Goal: Check status: Check status

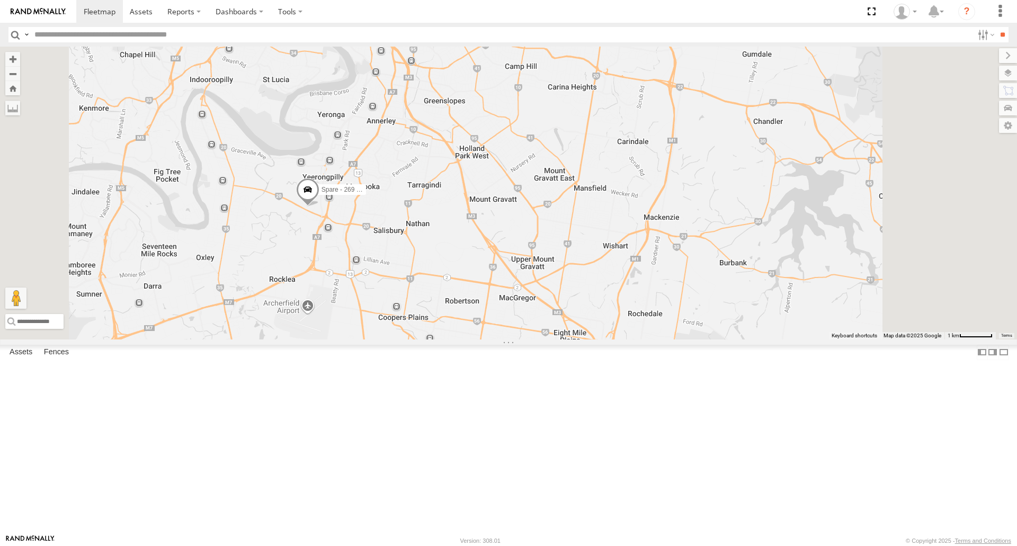
drag, startPoint x: 586, startPoint y: 321, endPoint x: 587, endPoint y: 350, distance: 29.7
click at [587, 339] on div "[PERSON_NAME] - 347FB3 Spare - 269 EH7" at bounding box center [508, 193] width 1017 height 292
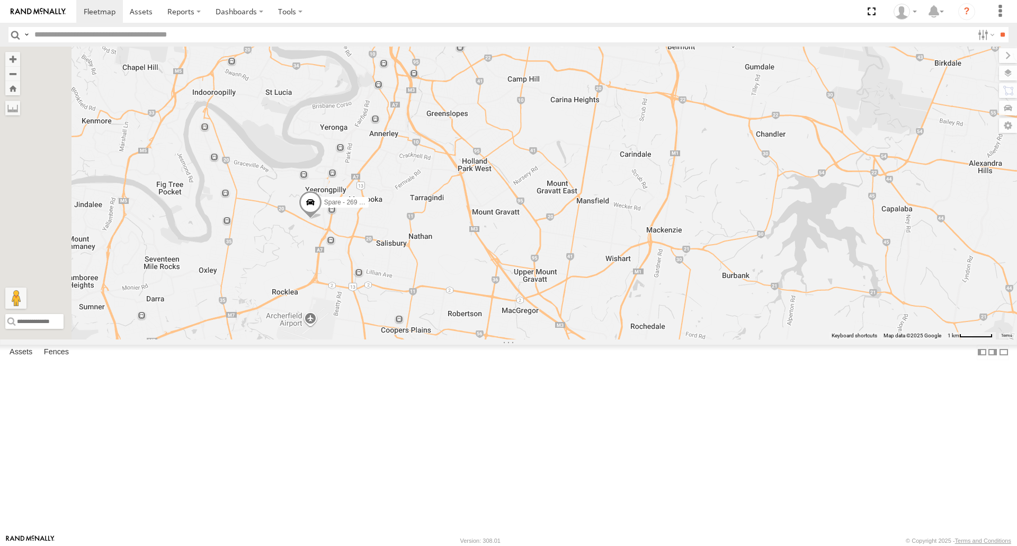
click at [322, 219] on span at bounding box center [310, 205] width 23 height 29
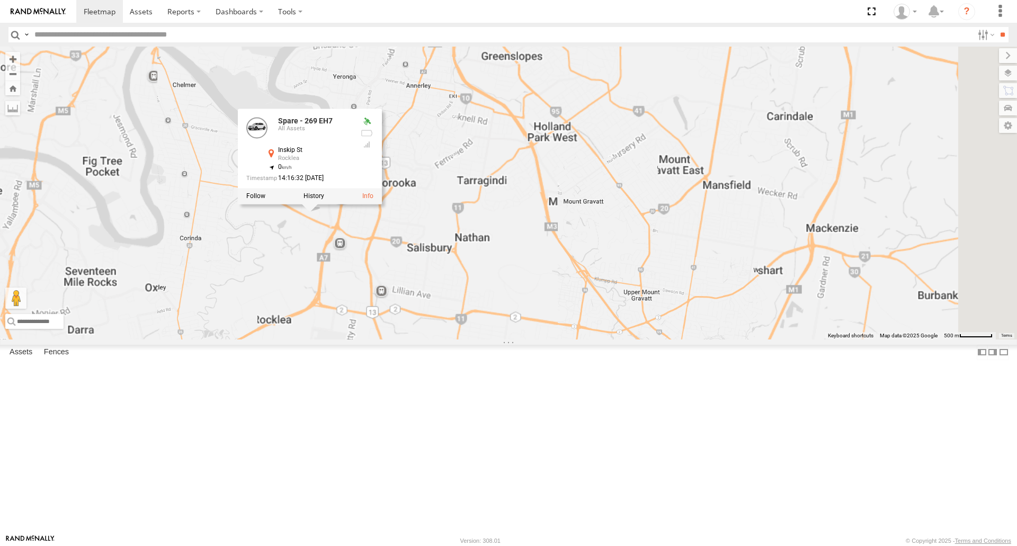
click at [443, 331] on div "[PERSON_NAME] - 347FB3 Spare - 269 EH7 [PERSON_NAME] - 017IP4 [PERSON_NAME] - 2…" at bounding box center [508, 193] width 1017 height 292
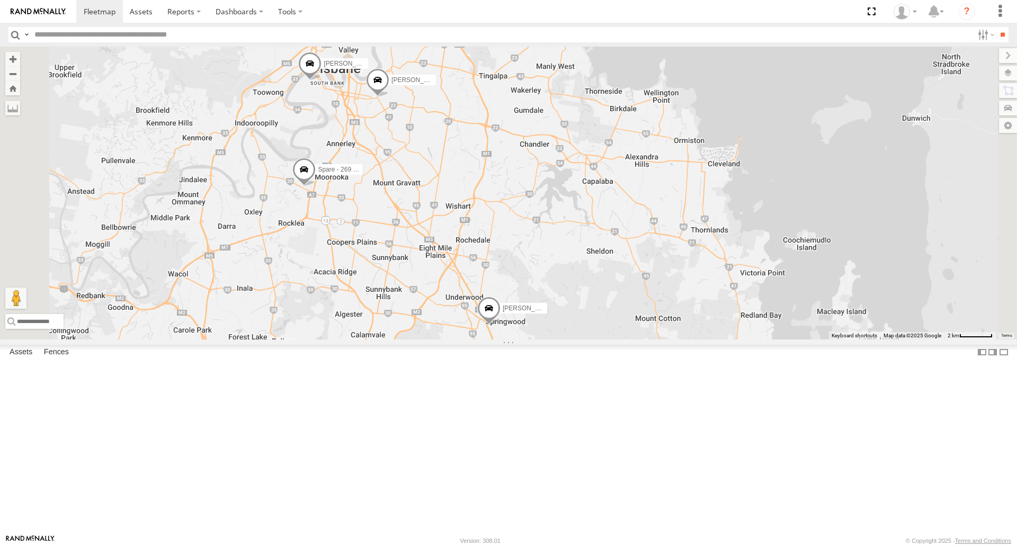
click at [316, 187] on span at bounding box center [303, 172] width 23 height 29
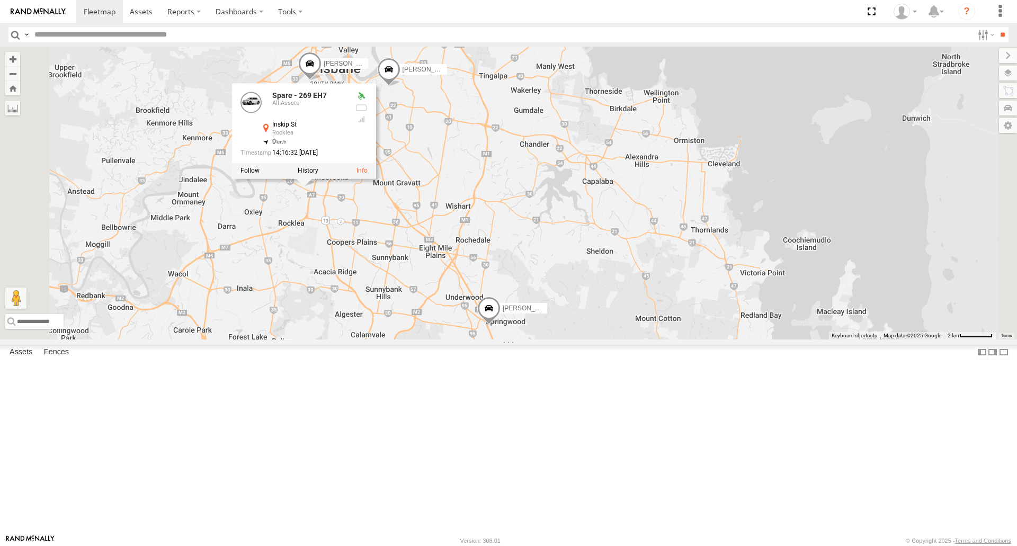
click at [559, 339] on div "[PERSON_NAME] - 347FB3 Spare - 269 EH7 [PERSON_NAME] - 017IP4 [PERSON_NAME] [PE…" at bounding box center [508, 193] width 1017 height 292
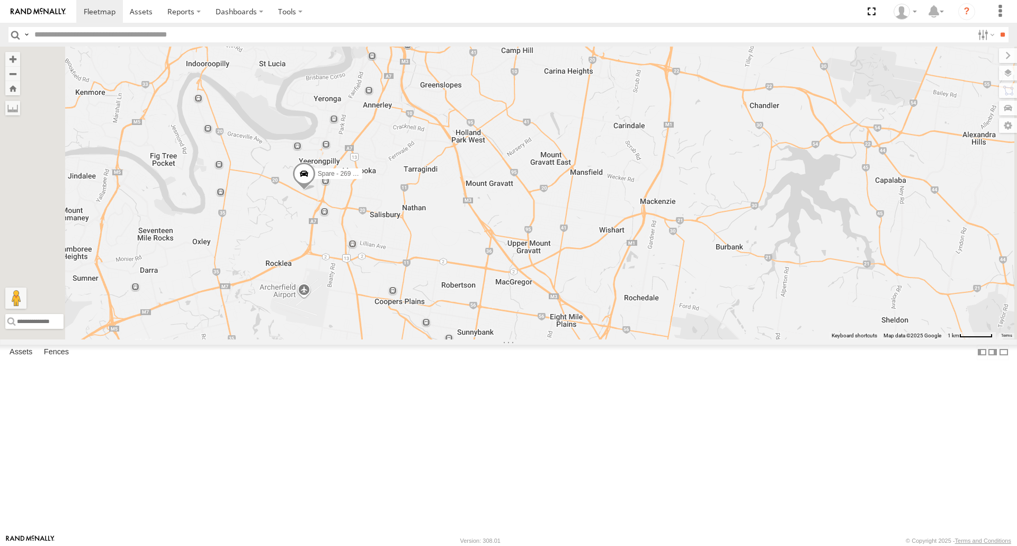
click at [316, 191] on span at bounding box center [303, 176] width 23 height 29
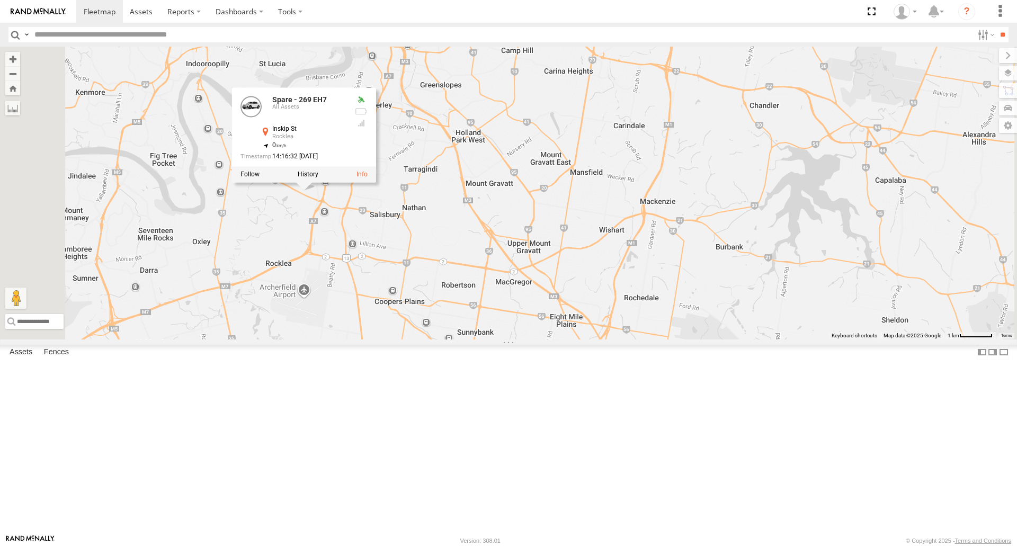
click at [427, 320] on div "[PERSON_NAME] - 347FB3 Spare - 269 EH7 [PERSON_NAME] - 017IP4 [PERSON_NAME] [PE…" at bounding box center [508, 193] width 1017 height 292
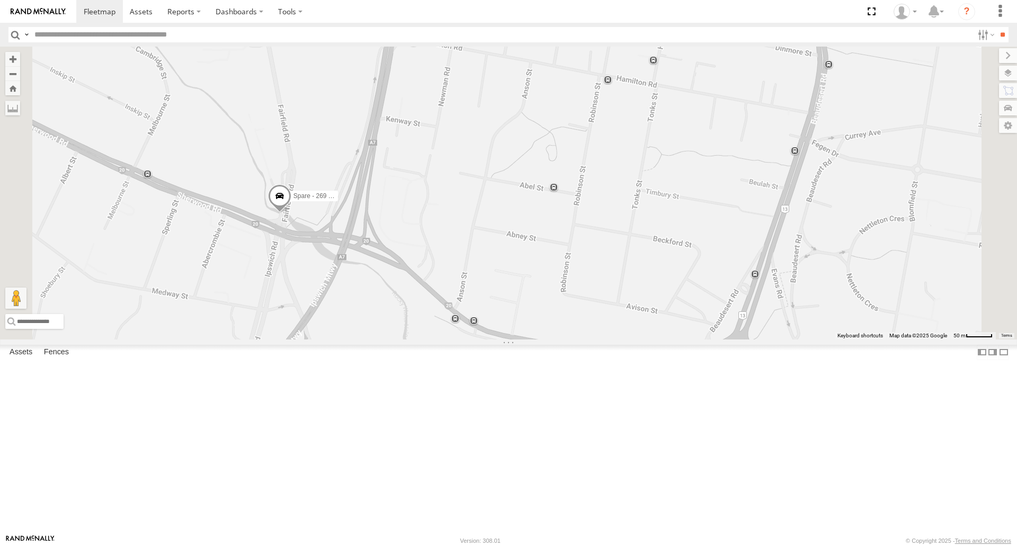
click at [291, 214] on span at bounding box center [279, 199] width 23 height 29
click at [556, 305] on div "[PERSON_NAME] - 017IP4 [PERSON_NAME] - 269 EH7 Spare - [STREET_ADDRESS] Rocklea…" at bounding box center [508, 193] width 1017 height 292
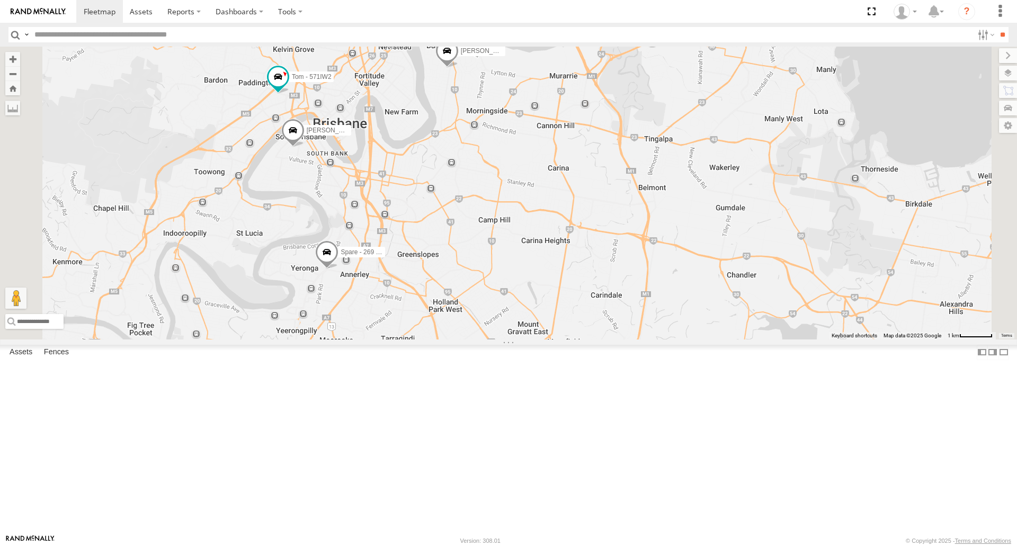
drag, startPoint x: 603, startPoint y: 139, endPoint x: 608, endPoint y: 200, distance: 60.6
click at [608, 200] on div "[PERSON_NAME] - 571IW2 [PERSON_NAME] - 347FB3 [PERSON_NAME] - 348FB3 [PERSON_NA…" at bounding box center [508, 193] width 1017 height 292
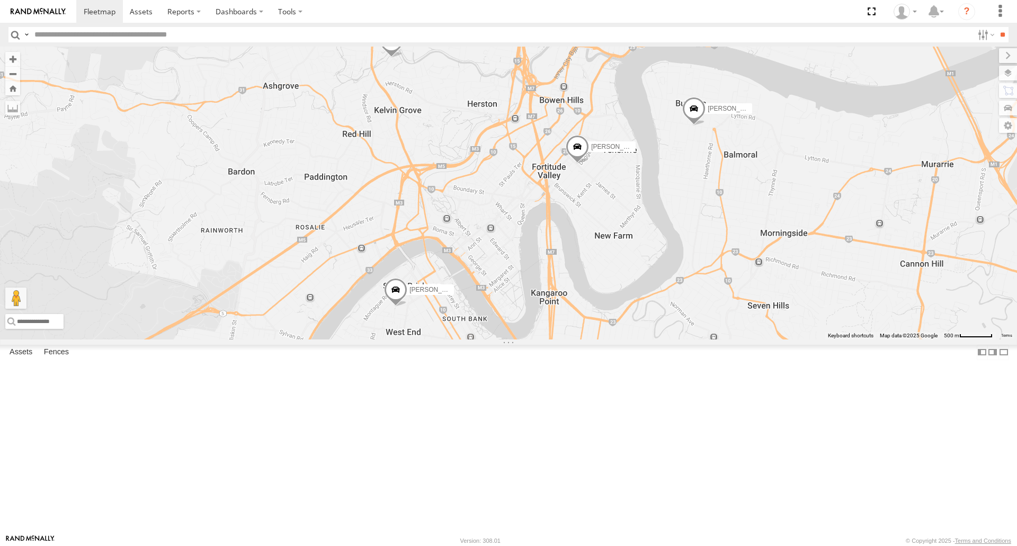
drag, startPoint x: 521, startPoint y: 223, endPoint x: 735, endPoint y: 370, distance: 260.6
click at [735, 339] on div "[PERSON_NAME] - 348FB3 [PERSON_NAME]- 817BG4 [PERSON_NAME] - 017IP4 [PERSON_NAM…" at bounding box center [508, 193] width 1017 height 292
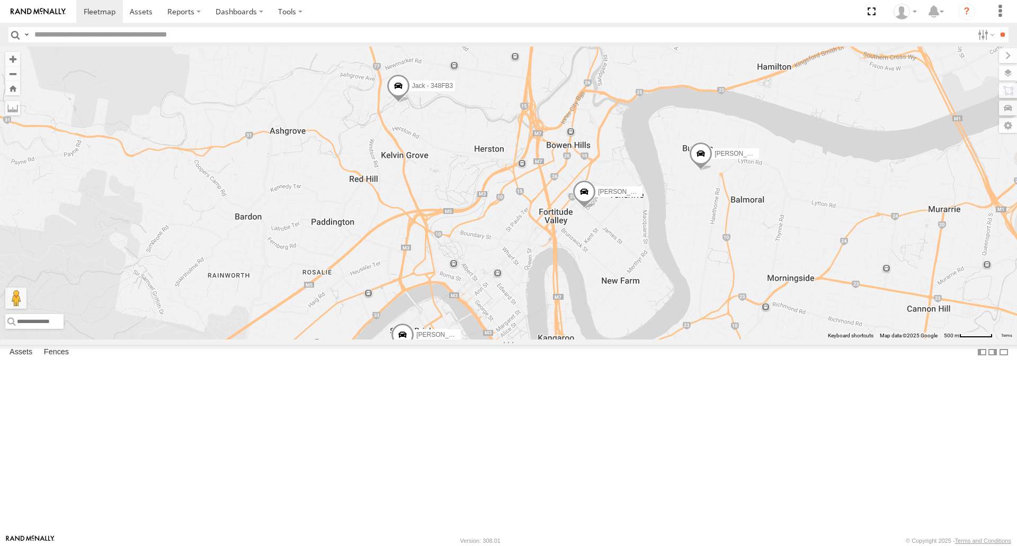
drag, startPoint x: 551, startPoint y: 179, endPoint x: 555, endPoint y: 239, distance: 60.5
click at [555, 239] on div "[PERSON_NAME] - 348FB3 [PERSON_NAME]- 817BG4 [PERSON_NAME] - 017IP4 [PERSON_NAM…" at bounding box center [508, 193] width 1017 height 292
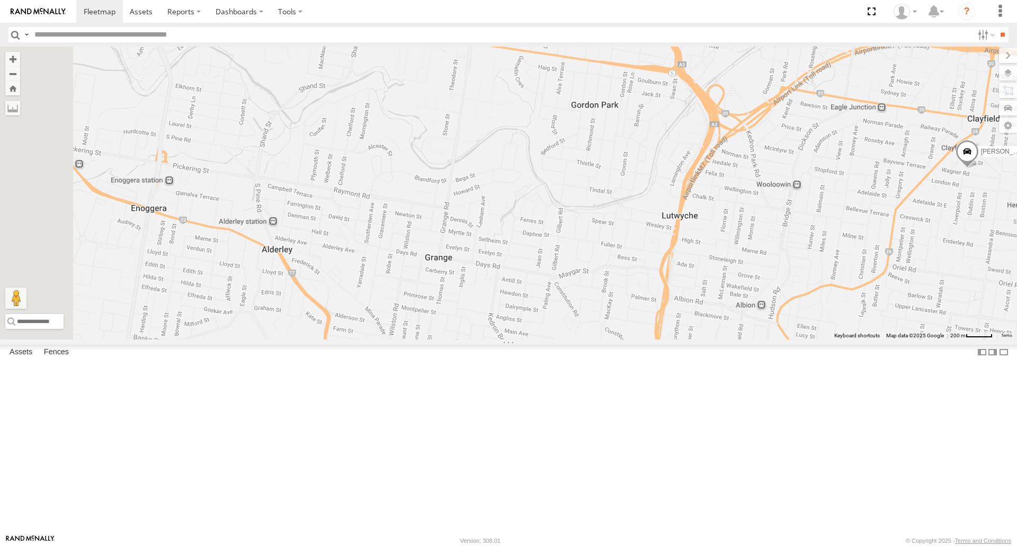
drag, startPoint x: 601, startPoint y: 247, endPoint x: 766, endPoint y: 355, distance: 197.0
click at [766, 339] on div "[PERSON_NAME] - 348FB3 [PERSON_NAME]- 817BG4 [PERSON_NAME] - 017IP4 [PERSON_NAM…" at bounding box center [508, 193] width 1017 height 292
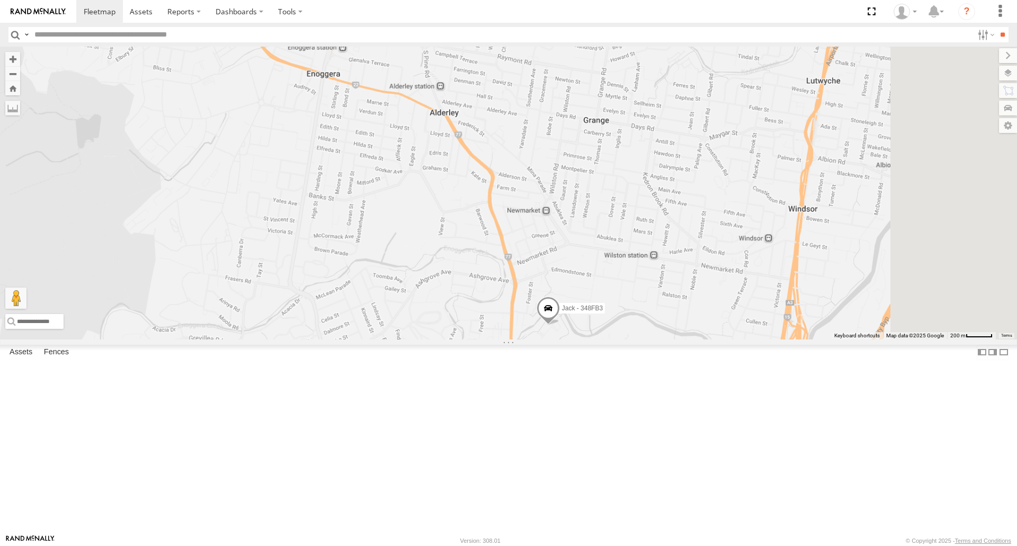
drag, startPoint x: 546, startPoint y: 292, endPoint x: 460, endPoint y: 205, distance: 122.1
click at [460, 205] on div "[PERSON_NAME] - 348FB3 [PERSON_NAME]- 817BG4 [PERSON_NAME] - 017IP4 [PERSON_NAM…" at bounding box center [508, 193] width 1017 height 292
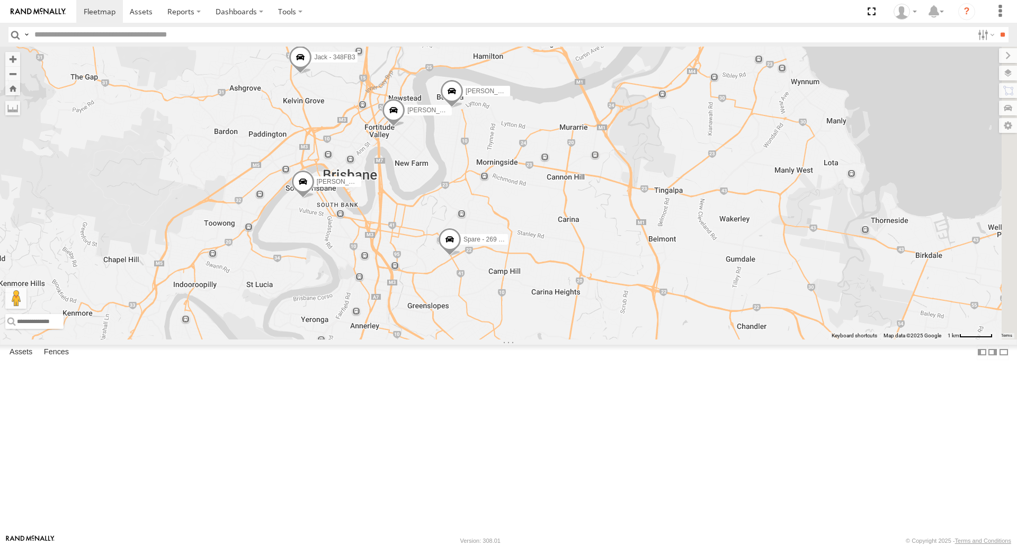
drag, startPoint x: 672, startPoint y: 426, endPoint x: 552, endPoint y: 262, distance: 204.3
click at [552, 262] on div "[PERSON_NAME] - 348FB3 [PERSON_NAME]- 817BG4 [PERSON_NAME] - 017IP4 [PERSON_NAM…" at bounding box center [508, 193] width 1017 height 292
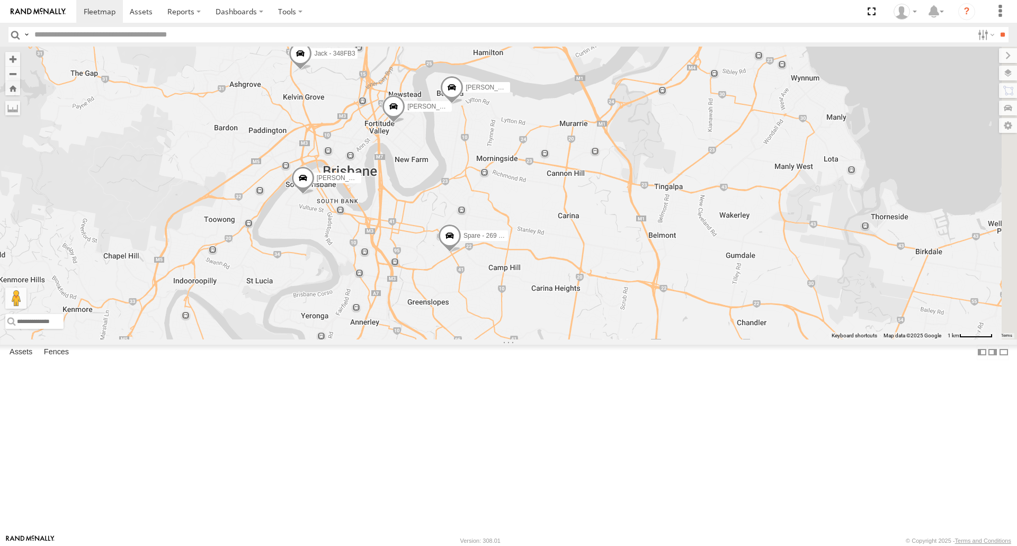
click at [461, 253] on span at bounding box center [449, 238] width 23 height 29
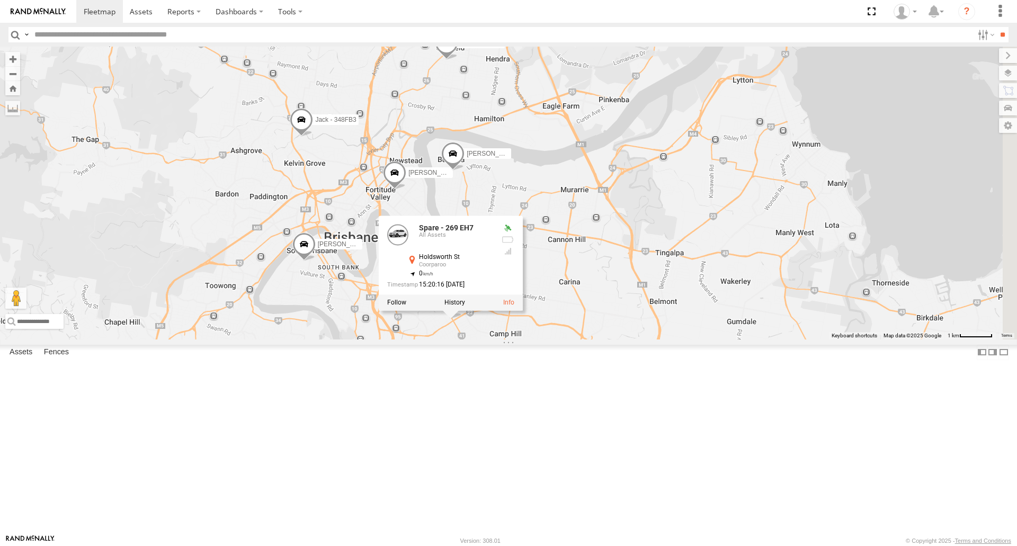
drag, startPoint x: 430, startPoint y: 335, endPoint x: 464, endPoint y: 359, distance: 42.2
click at [433, 339] on div "[PERSON_NAME] - 348FB3 [PERSON_NAME]- 817BG4 [PERSON_NAME] - 017IP4 [PERSON_NAM…" at bounding box center [508, 193] width 1017 height 292
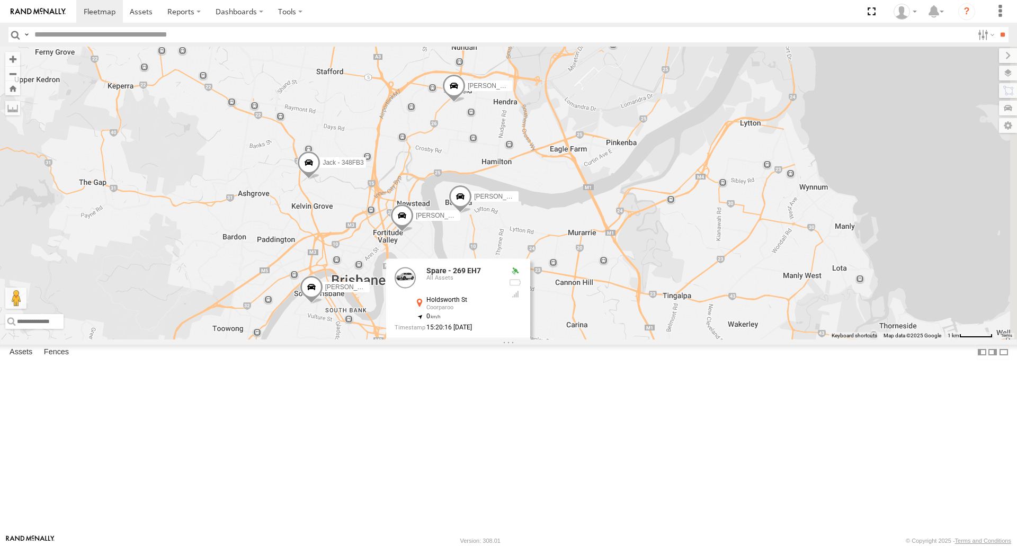
click at [483, 300] on div "[PERSON_NAME] - 348FB3 [PERSON_NAME]- 817BG4 [PERSON_NAME] - 017IP4 [PERSON_NAM…" at bounding box center [508, 193] width 1017 height 292
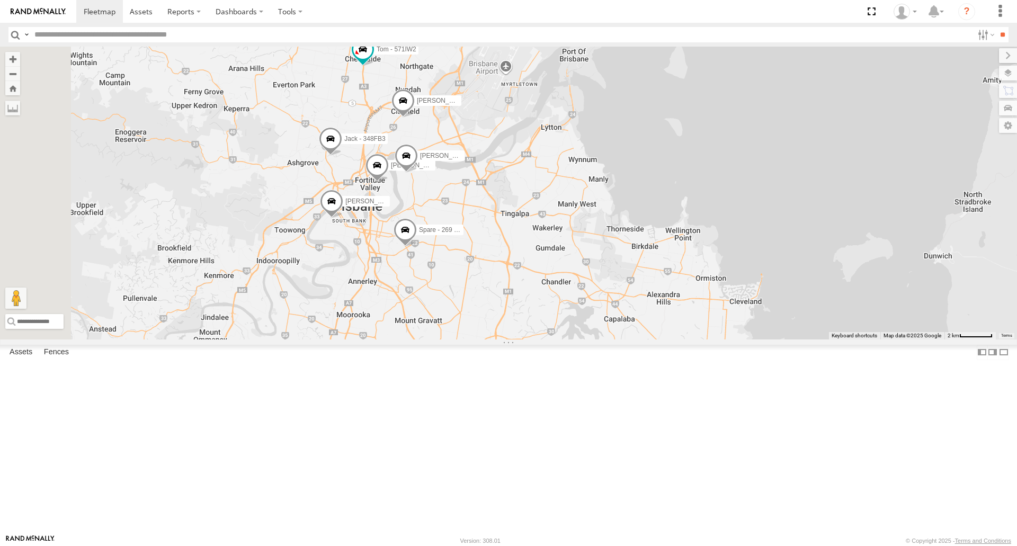
drag, startPoint x: 506, startPoint y: 270, endPoint x: 520, endPoint y: 194, distance: 77.5
click at [520, 194] on div "Jack - 348FB3 [PERSON_NAME] - 017IP4 [PERSON_NAME] - 063 EB2 Spare - 269 EH7 [P…" at bounding box center [508, 193] width 1017 height 292
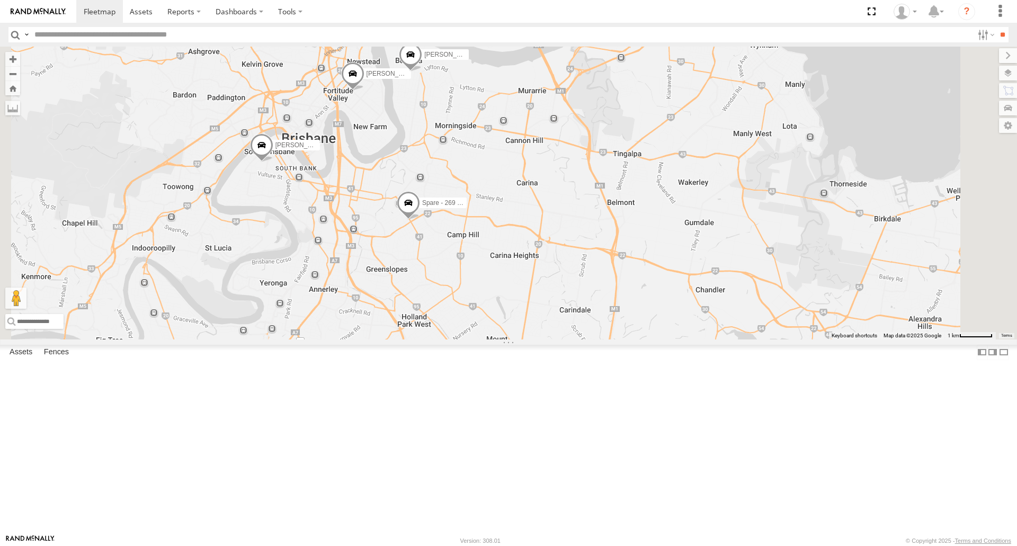
click at [420, 220] on span at bounding box center [408, 205] width 23 height 29
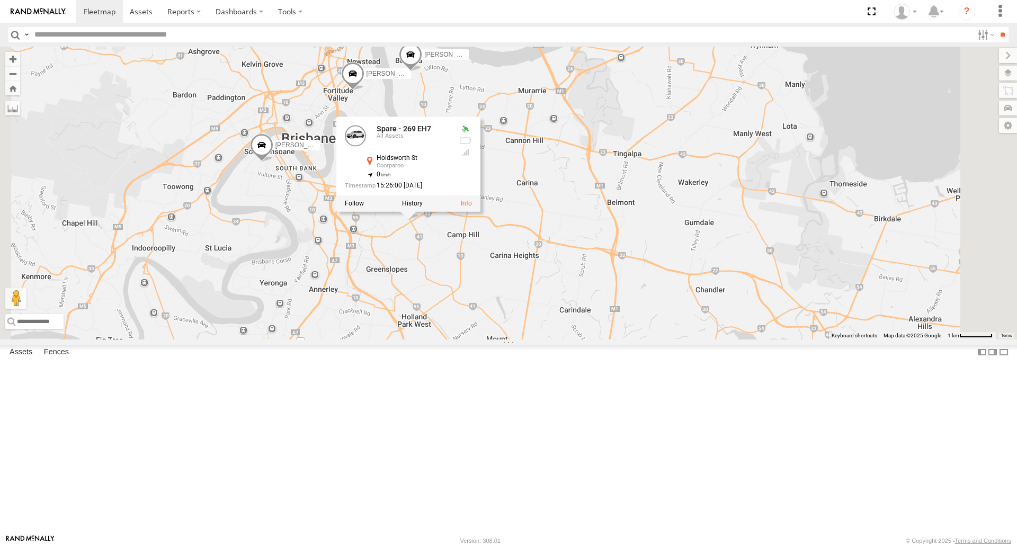
click at [824, 334] on div "[PERSON_NAME] - 348FB3 [PERSON_NAME]- 817BG4 [PERSON_NAME] - 017IP4 [PERSON_NAM…" at bounding box center [508, 193] width 1017 height 292
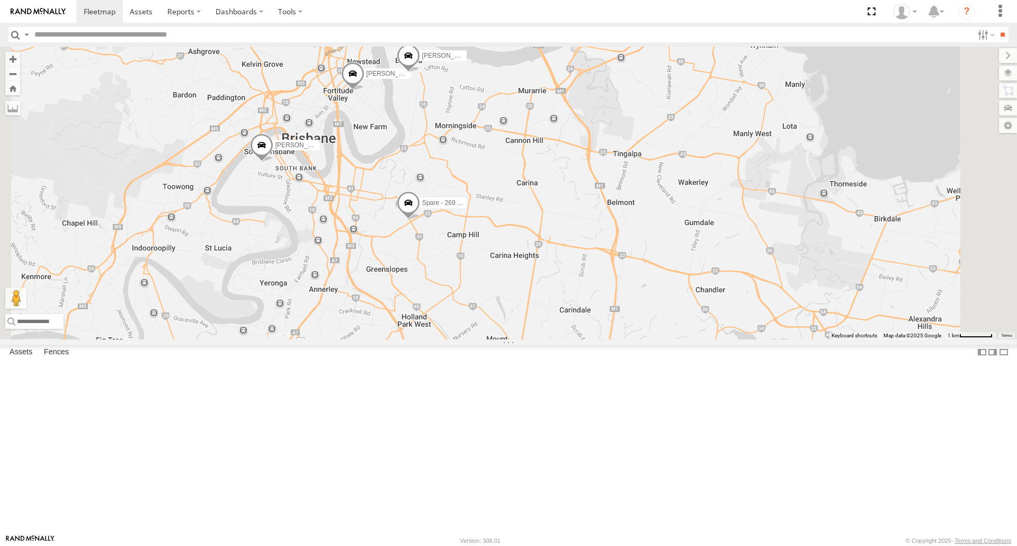
click at [420, 220] on span at bounding box center [408, 205] width 23 height 29
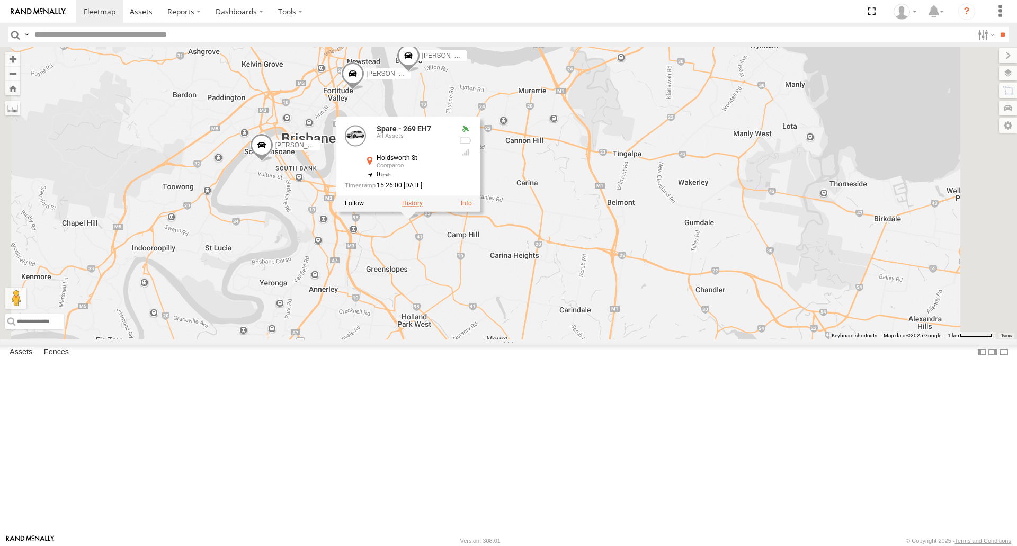
click at [423, 208] on label at bounding box center [412, 203] width 21 height 7
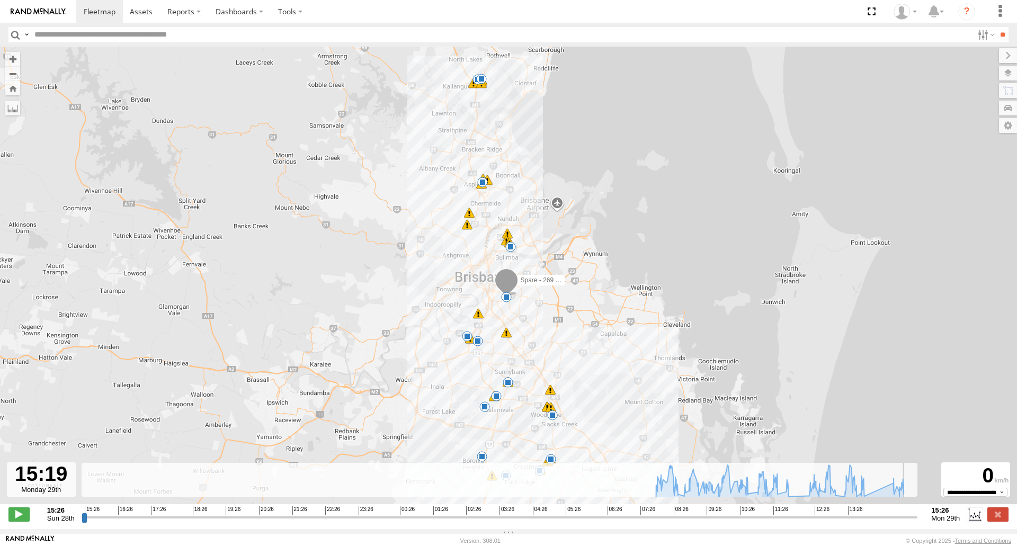
drag, startPoint x: 907, startPoint y: 518, endPoint x: 911, endPoint y: 524, distance: 6.9
click at [911, 522] on input "range" at bounding box center [500, 517] width 837 height 10
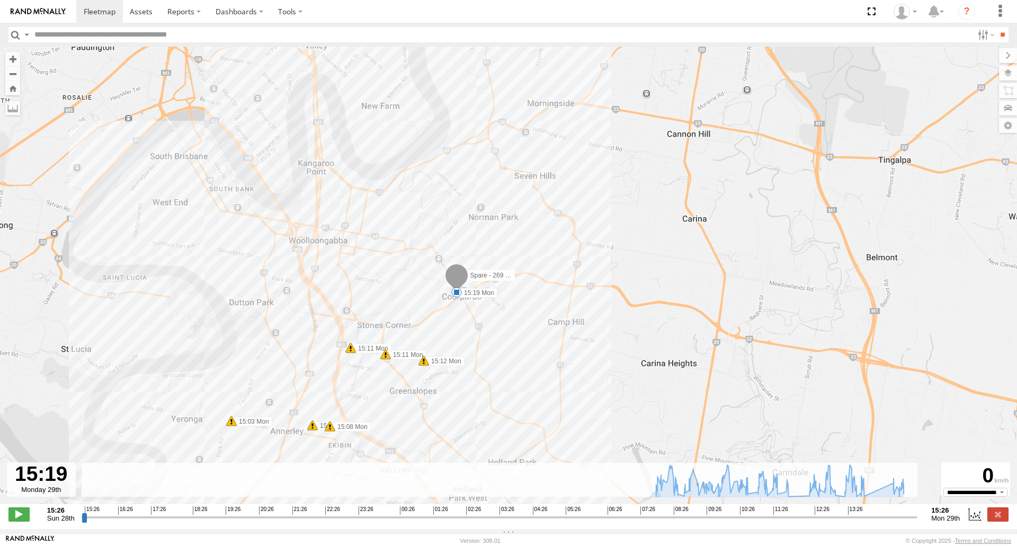
click at [454, 292] on span at bounding box center [456, 292] width 11 height 11
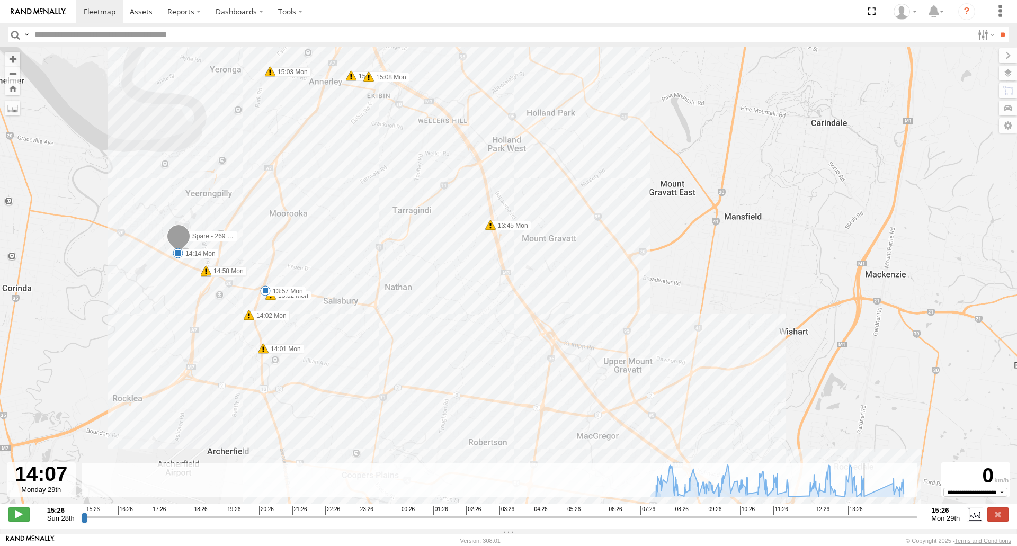
drag, startPoint x: 900, startPoint y: 523, endPoint x: 869, endPoint y: 527, distance: 31.0
type input "**********"
click at [869, 522] on input "range" at bounding box center [500, 517] width 837 height 10
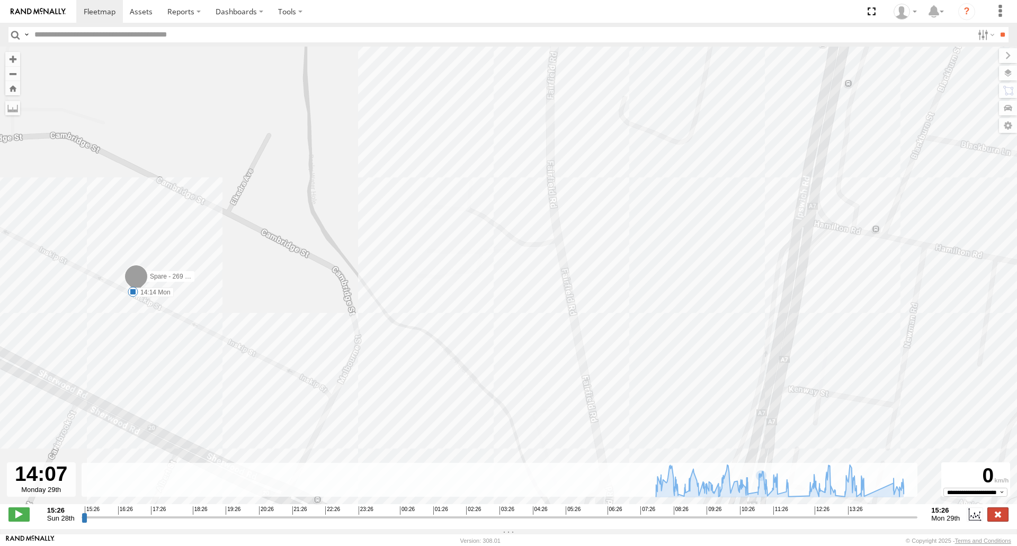
click at [997, 518] on div "**********" at bounding box center [508, 515] width 1017 height 22
click at [997, 518] on label at bounding box center [998, 515] width 21 height 14
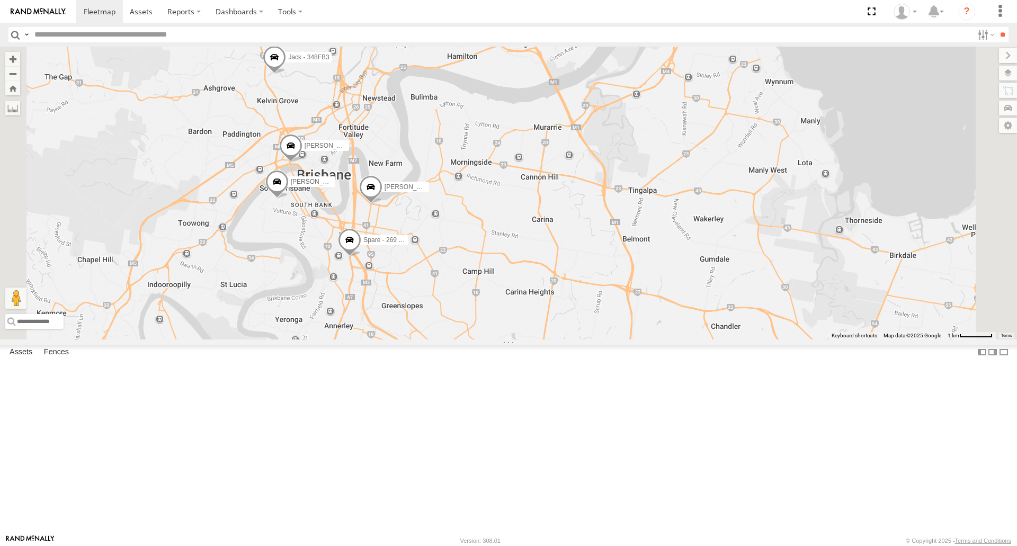
drag, startPoint x: 584, startPoint y: 175, endPoint x: 759, endPoint y: 284, distance: 206.5
click at [759, 284] on div "[PERSON_NAME] - 348FB3 [PERSON_NAME]- 817BG4 [PERSON_NAME] - 017IP4 [PERSON_NAM…" at bounding box center [508, 193] width 1017 height 292
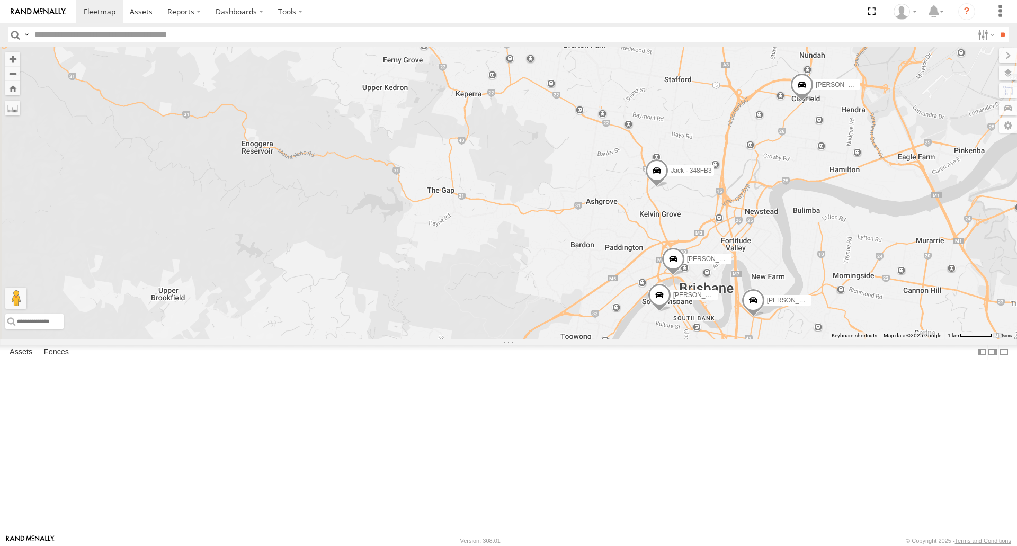
drag, startPoint x: 754, startPoint y: 275, endPoint x: 655, endPoint y: 300, distance: 102.3
click at [655, 300] on div "[PERSON_NAME] - 348FB3 [PERSON_NAME]- 817BG4 [PERSON_NAME] - 017IP4 [PERSON_NAM…" at bounding box center [508, 193] width 1017 height 292
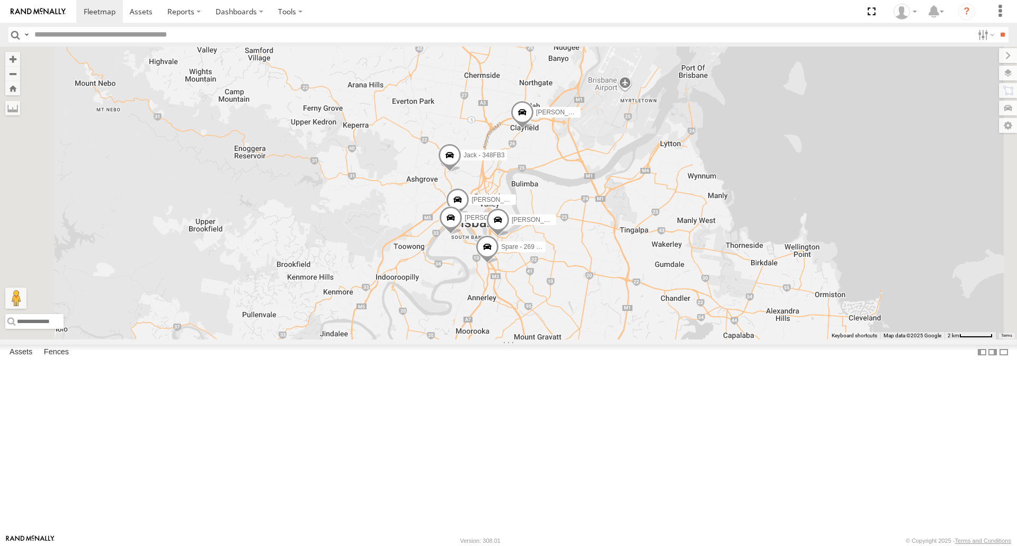
drag, startPoint x: 475, startPoint y: 187, endPoint x: 467, endPoint y: 198, distance: 13.7
click at [467, 198] on div "[PERSON_NAME] - 348FB3 [PERSON_NAME]- 817BG4 [PERSON_NAME] - 017IP4 [PERSON_NAM…" at bounding box center [508, 193] width 1017 height 292
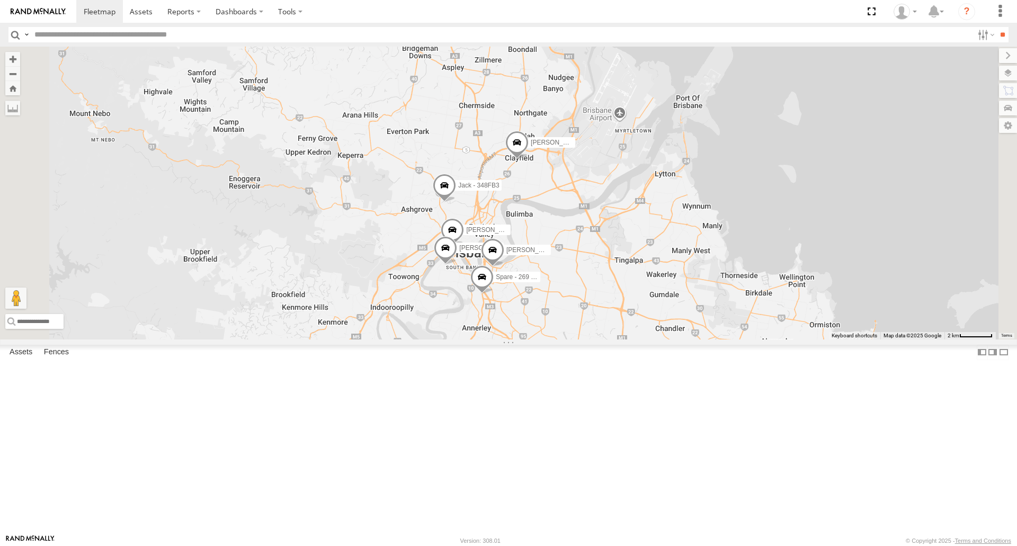
drag, startPoint x: 541, startPoint y: 132, endPoint x: 529, endPoint y: 152, distance: 22.6
click at [538, 148] on div "[PERSON_NAME] - 348FB3 [PERSON_NAME]- 817BG4 [PERSON_NAME] - 017IP4 [PERSON_NAM…" at bounding box center [508, 193] width 1017 height 292
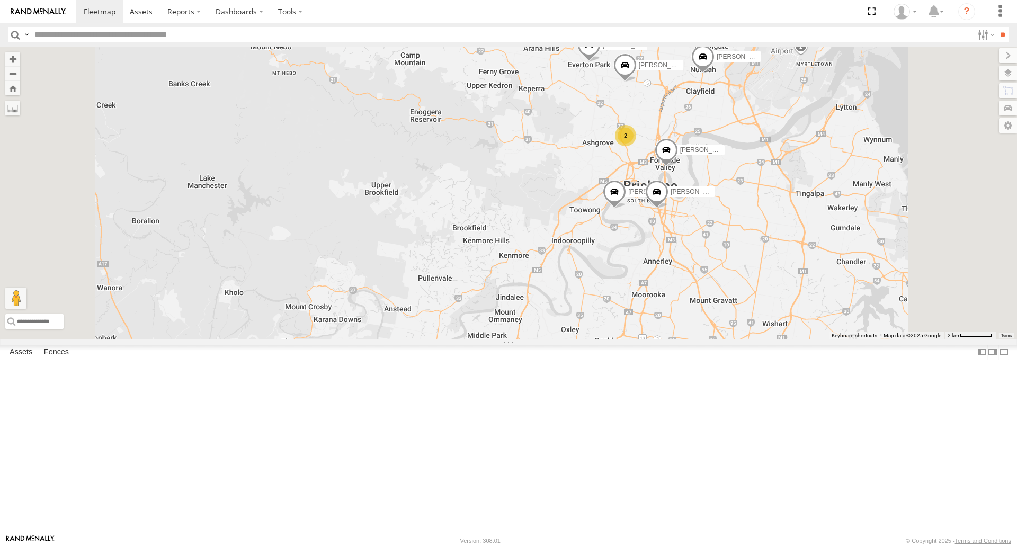
drag, startPoint x: 922, startPoint y: 287, endPoint x: 842, endPoint y: 273, distance: 81.6
click at [842, 273] on div "[PERSON_NAME] - 350FB3 [PERSON_NAME]- 817BG4 [PERSON_NAME] - 349FB3 [PERSON_NAM…" at bounding box center [508, 193] width 1017 height 292
